Goal: Transaction & Acquisition: Purchase product/service

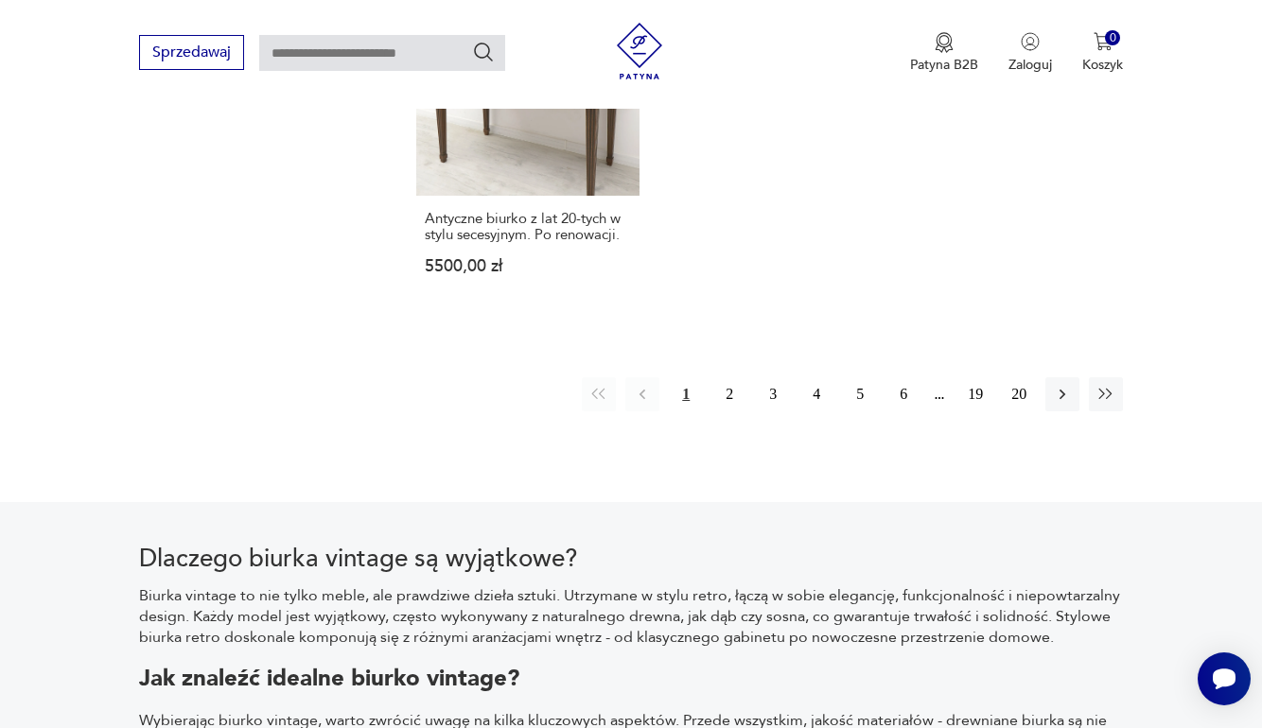
scroll to position [2827, 0]
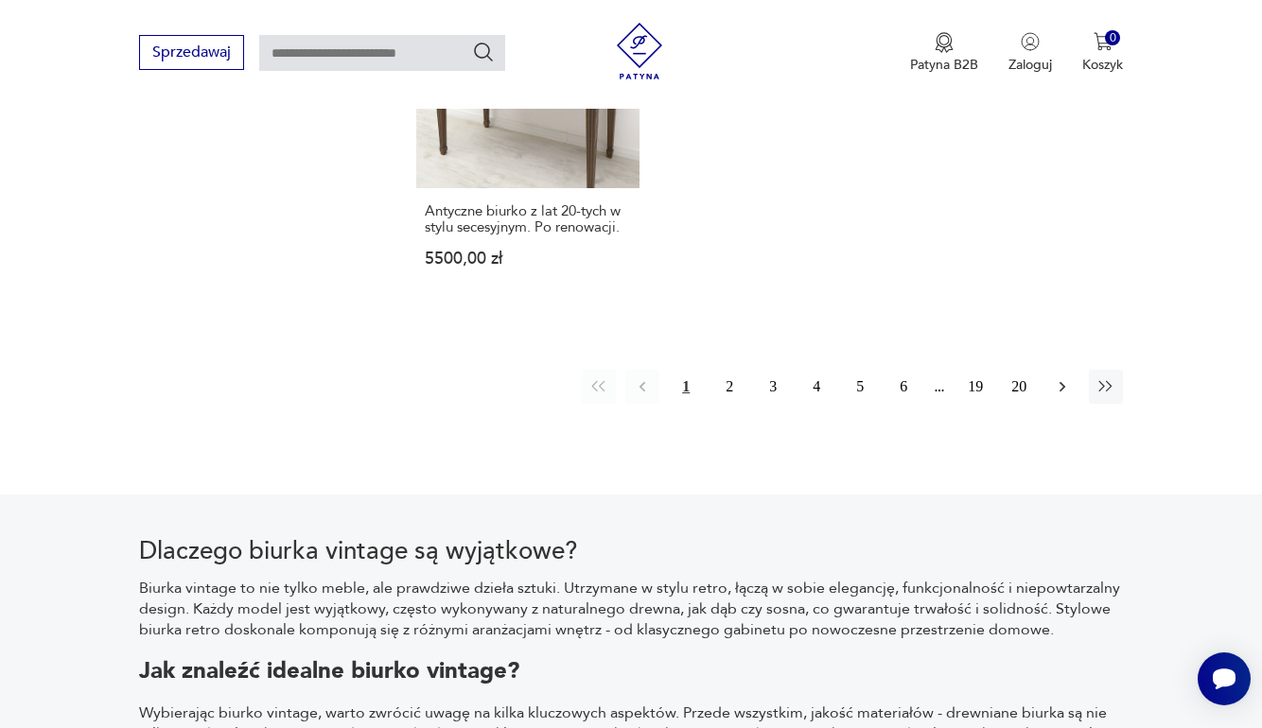
click at [1058, 404] on button "button" at bounding box center [1062, 387] width 34 height 34
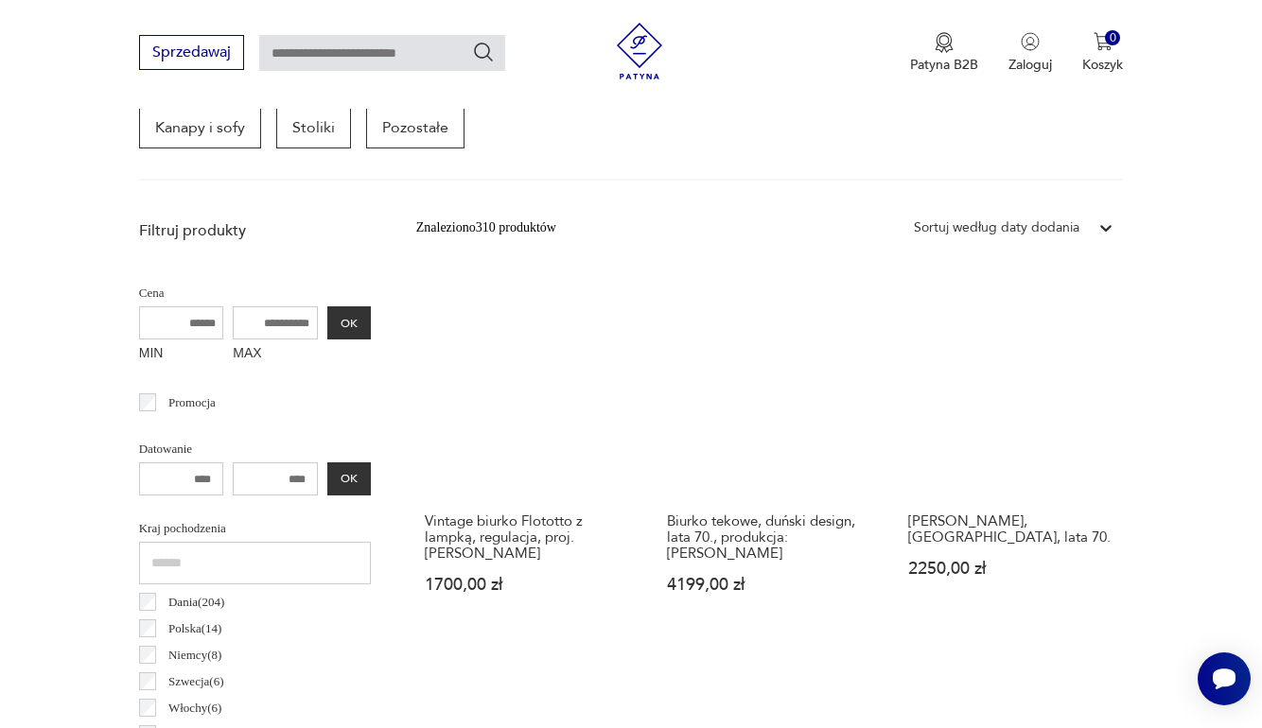
scroll to position [575, 0]
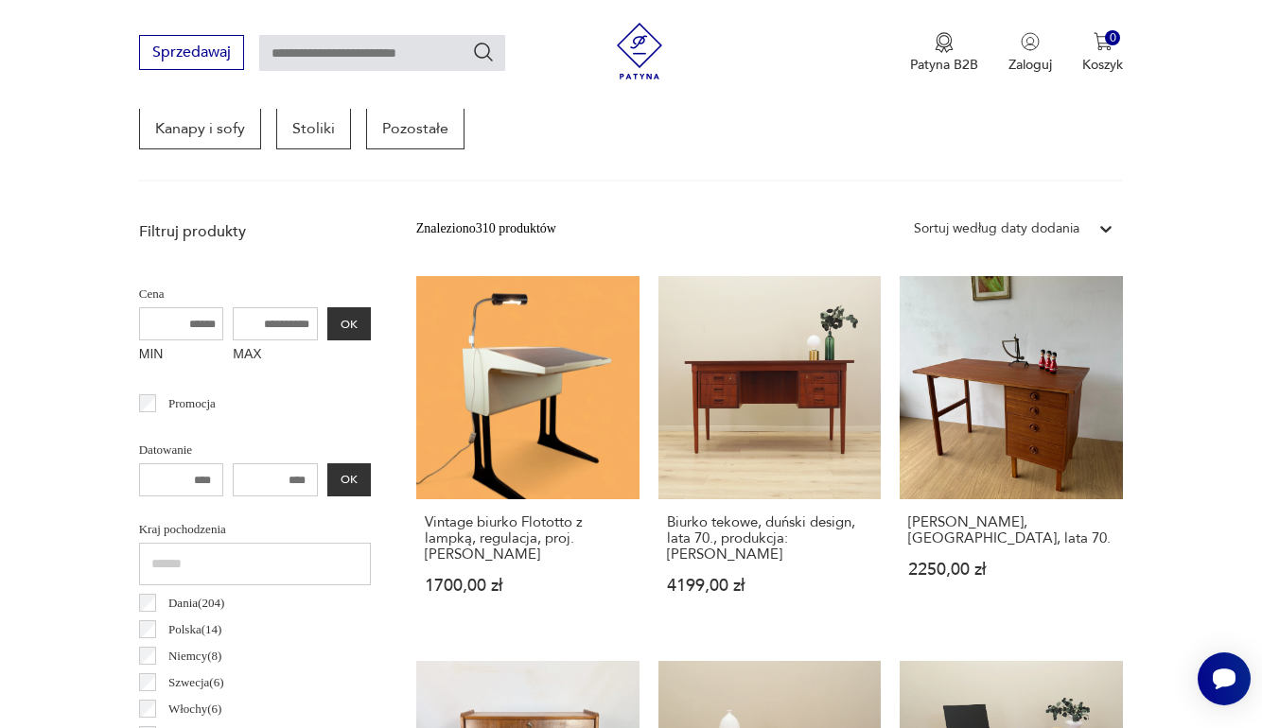
click at [256, 317] on input "MAX" at bounding box center [275, 323] width 85 height 33
click at [252, 321] on input "MAX" at bounding box center [275, 323] width 85 height 33
drag, startPoint x: 219, startPoint y: 319, endPoint x: 265, endPoint y: 319, distance: 46.4
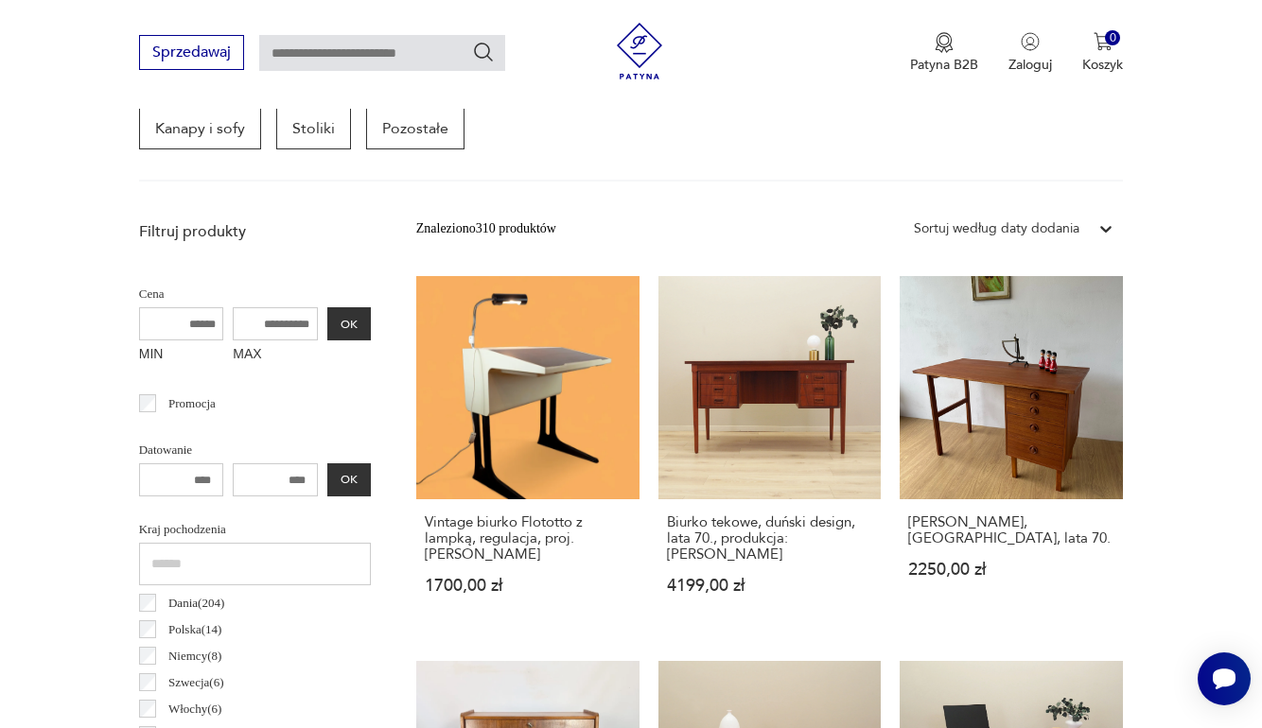
click at [265, 319] on div "MIN MAX OK" at bounding box center [255, 338] width 232 height 63
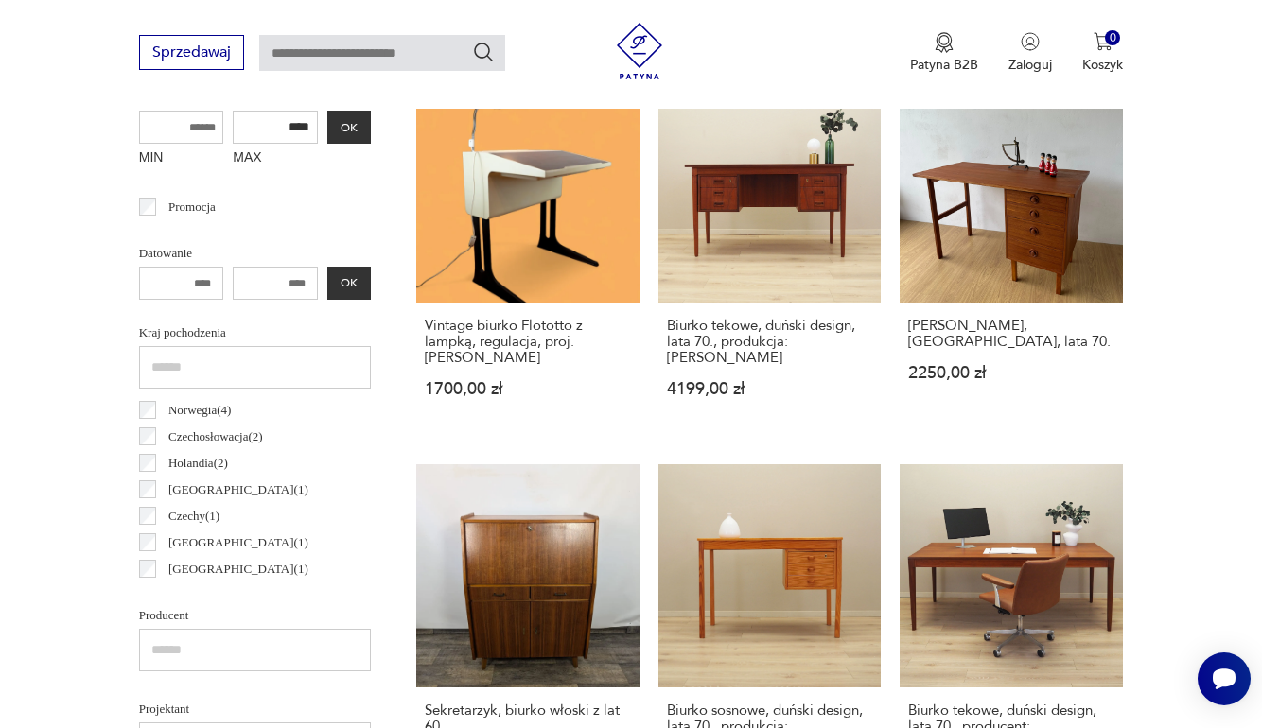
scroll to position [155, 0]
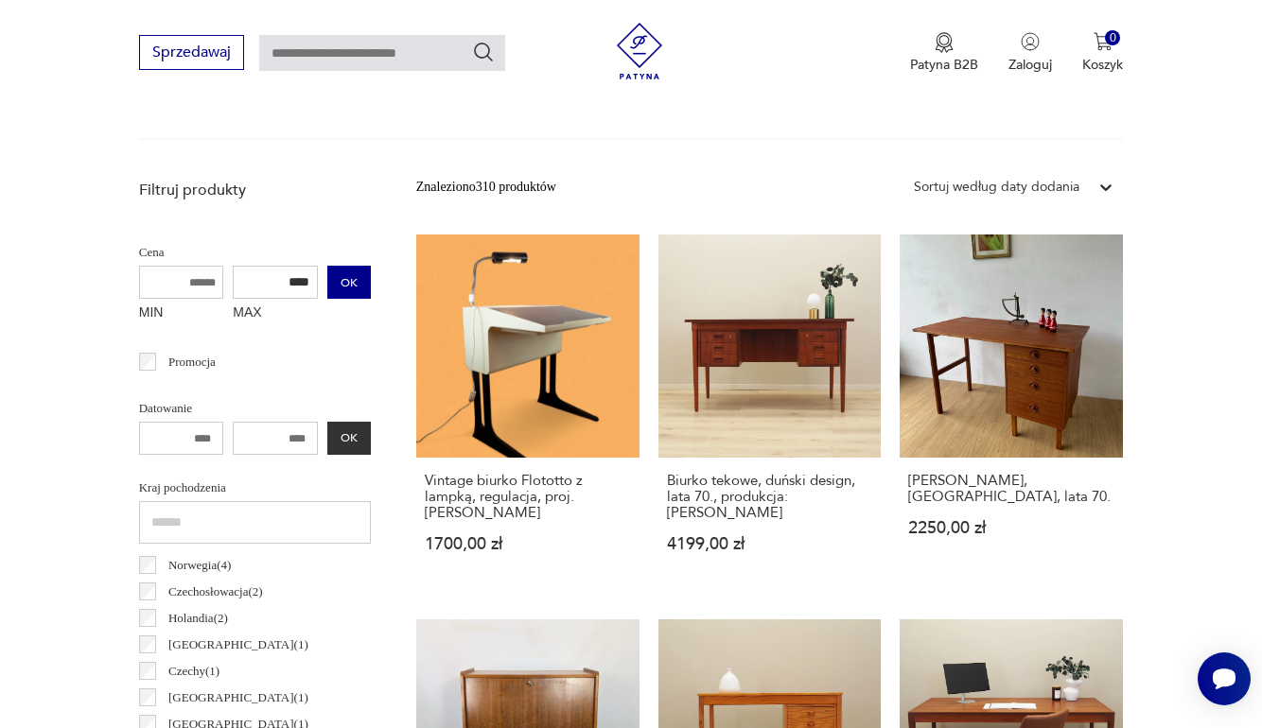
type input "****"
click at [327, 293] on button "OK" at bounding box center [349, 282] width 44 height 33
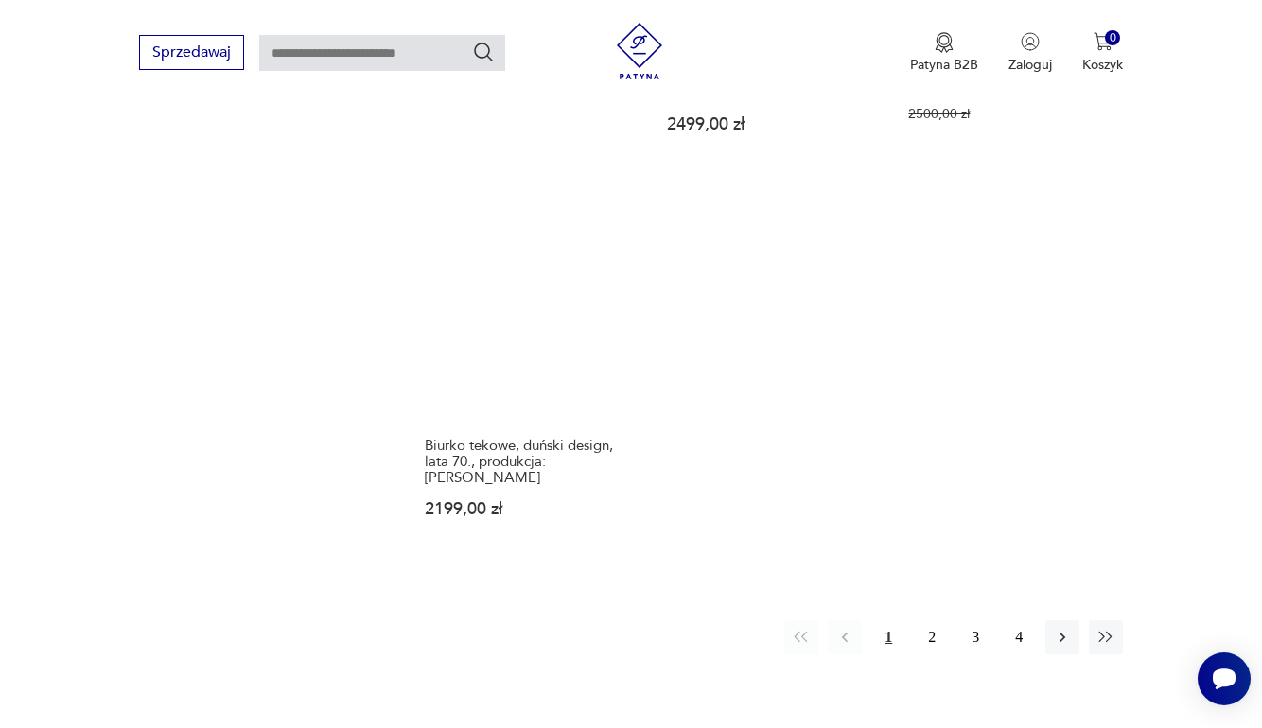
scroll to position [2540, 0]
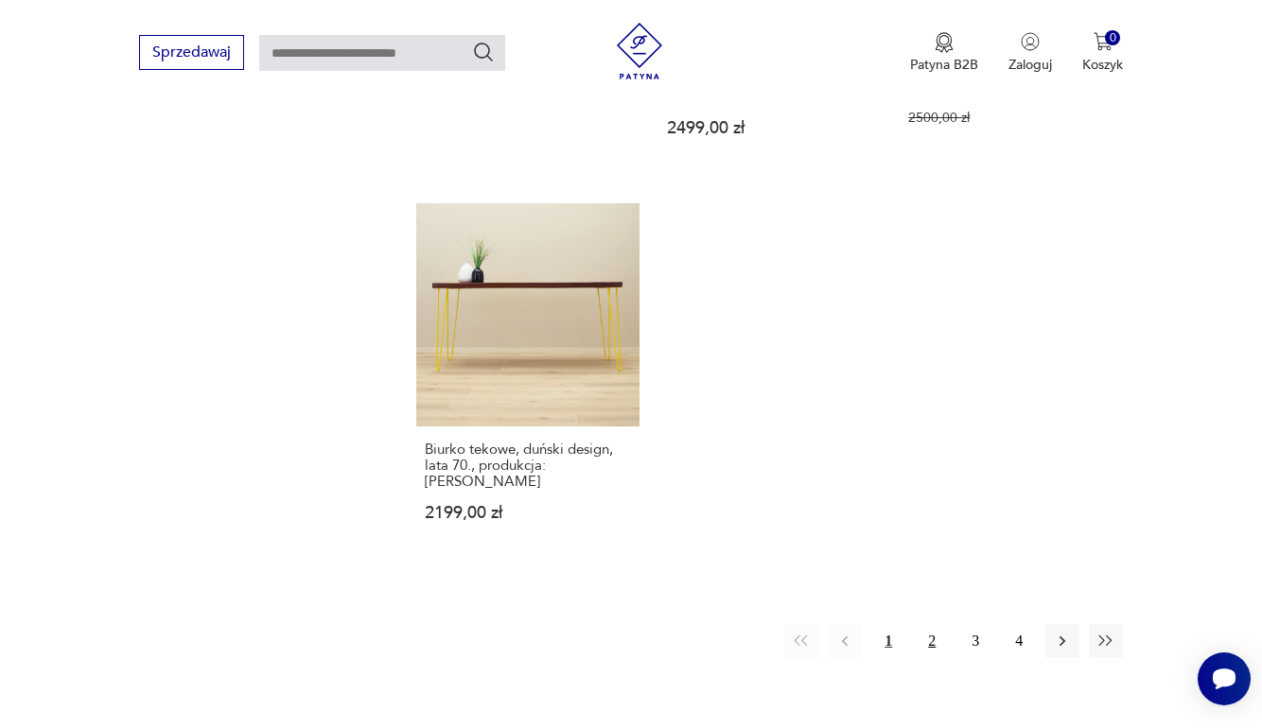
click at [931, 658] on button "2" at bounding box center [932, 641] width 34 height 34
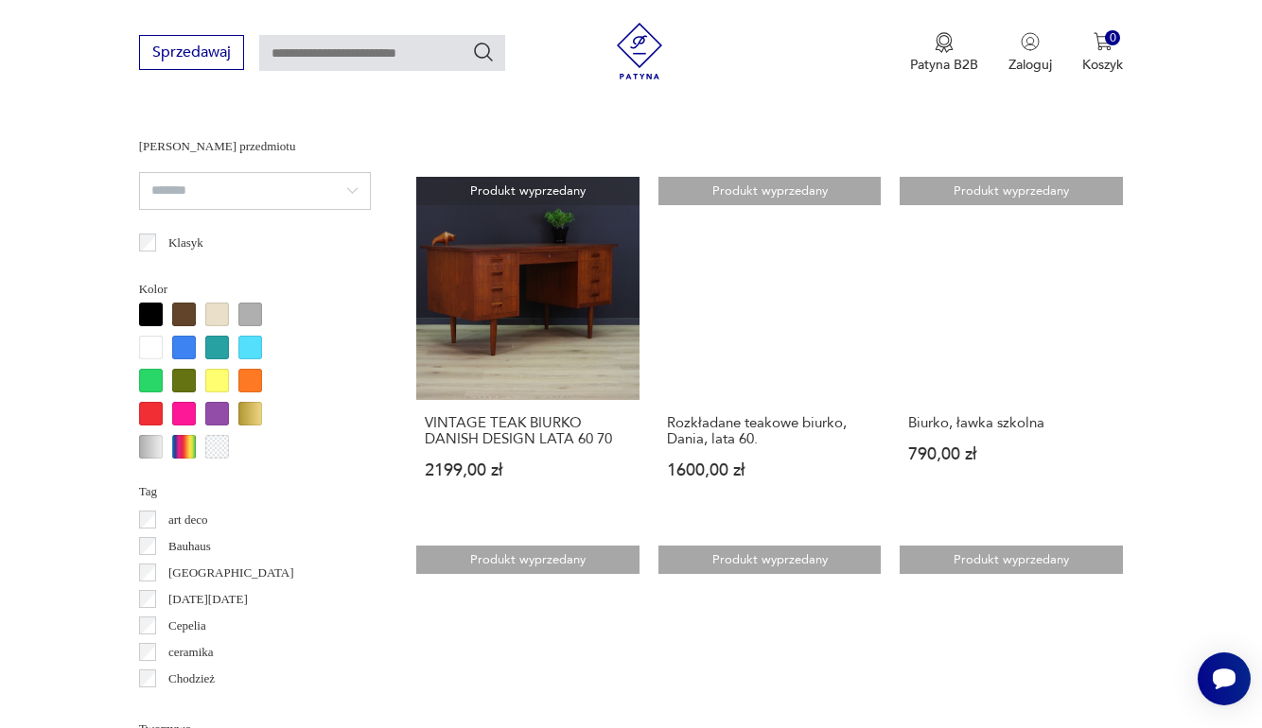
scroll to position [1433, 1]
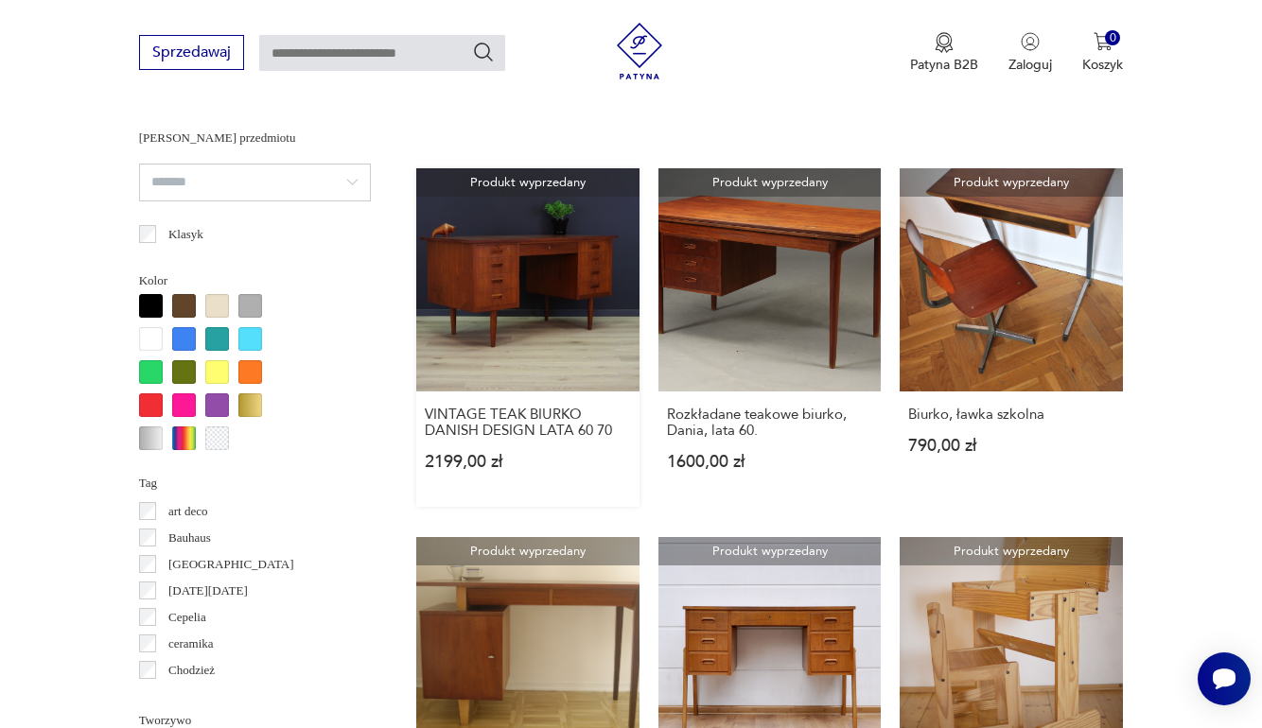
click at [442, 314] on link "Produkt wyprzedany VINTAGE TEAK BIURKO DANISH DESIGN LATA 60 70 2199,00 zł" at bounding box center [527, 337] width 223 height 339
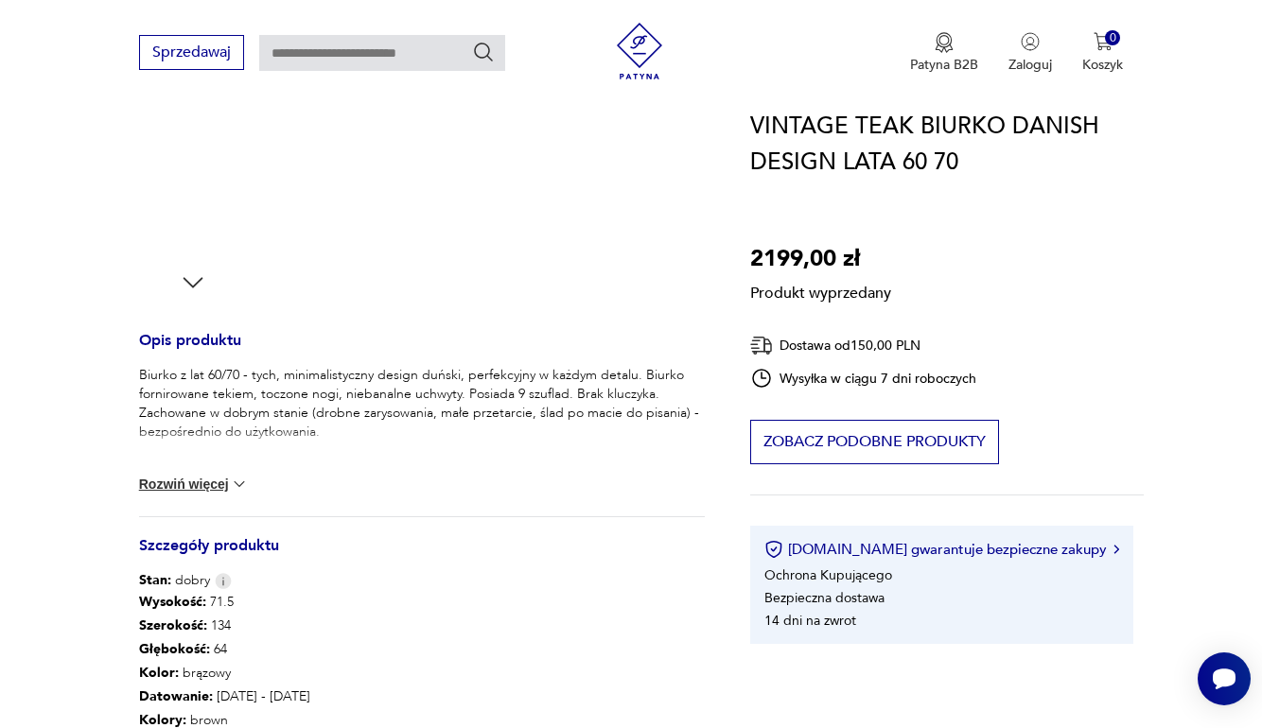
scroll to position [564, 0]
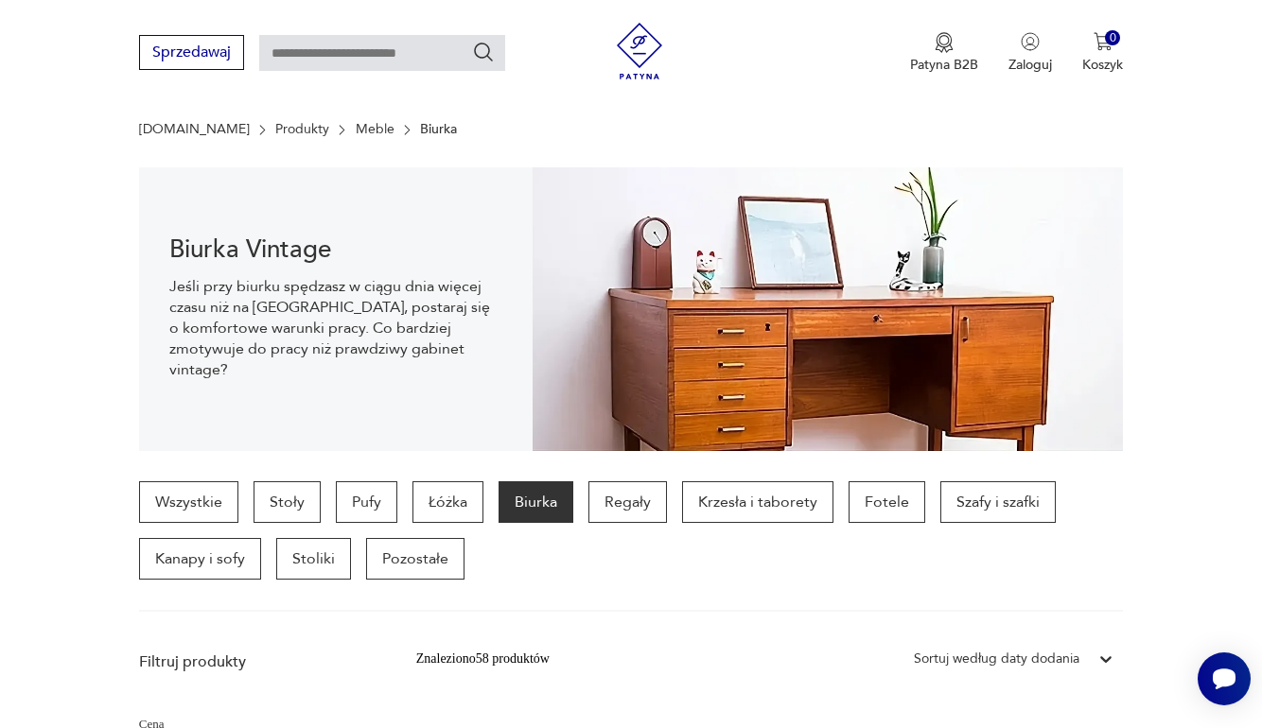
scroll to position [447, 0]
